Goal: Navigation & Orientation: Find specific page/section

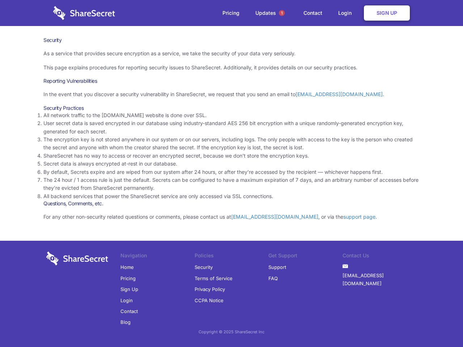
click at [232, 174] on li "By default, Secrets expire and are wiped from our system after 24 hours, or aft…" at bounding box center [231, 172] width 376 height 8
click at [282, 13] on span "1" at bounding box center [282, 13] width 6 height 6
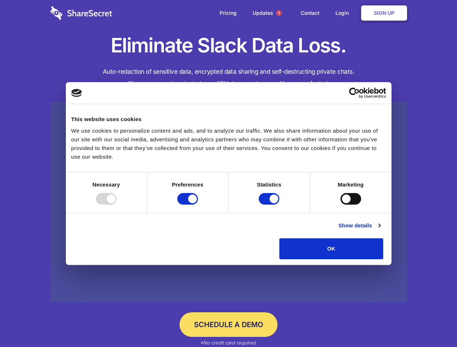
click at [116, 205] on div at bounding box center [106, 199] width 21 height 12
click at [198, 205] on input "Preferences" at bounding box center [187, 199] width 21 height 12
checkbox input "false"
click at [270, 205] on input "Statistics" at bounding box center [269, 199] width 21 height 12
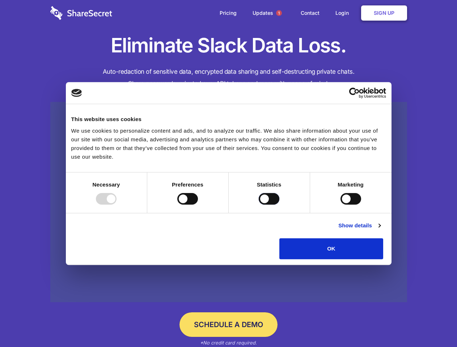
checkbox input "false"
click at [340, 205] on input "Marketing" at bounding box center [350, 199] width 21 height 12
checkbox input "true"
click at [380, 230] on link "Show details" at bounding box center [359, 225] width 42 height 9
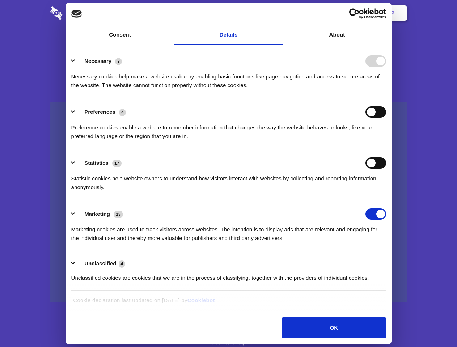
click at [386, 90] on div "Necessary cookies help make a website usable by enabling basic functions like p…" at bounding box center [228, 78] width 315 height 23
click at [279, 13] on span "1" at bounding box center [279, 13] width 6 height 6
